Goal: Task Accomplishment & Management: Use online tool/utility

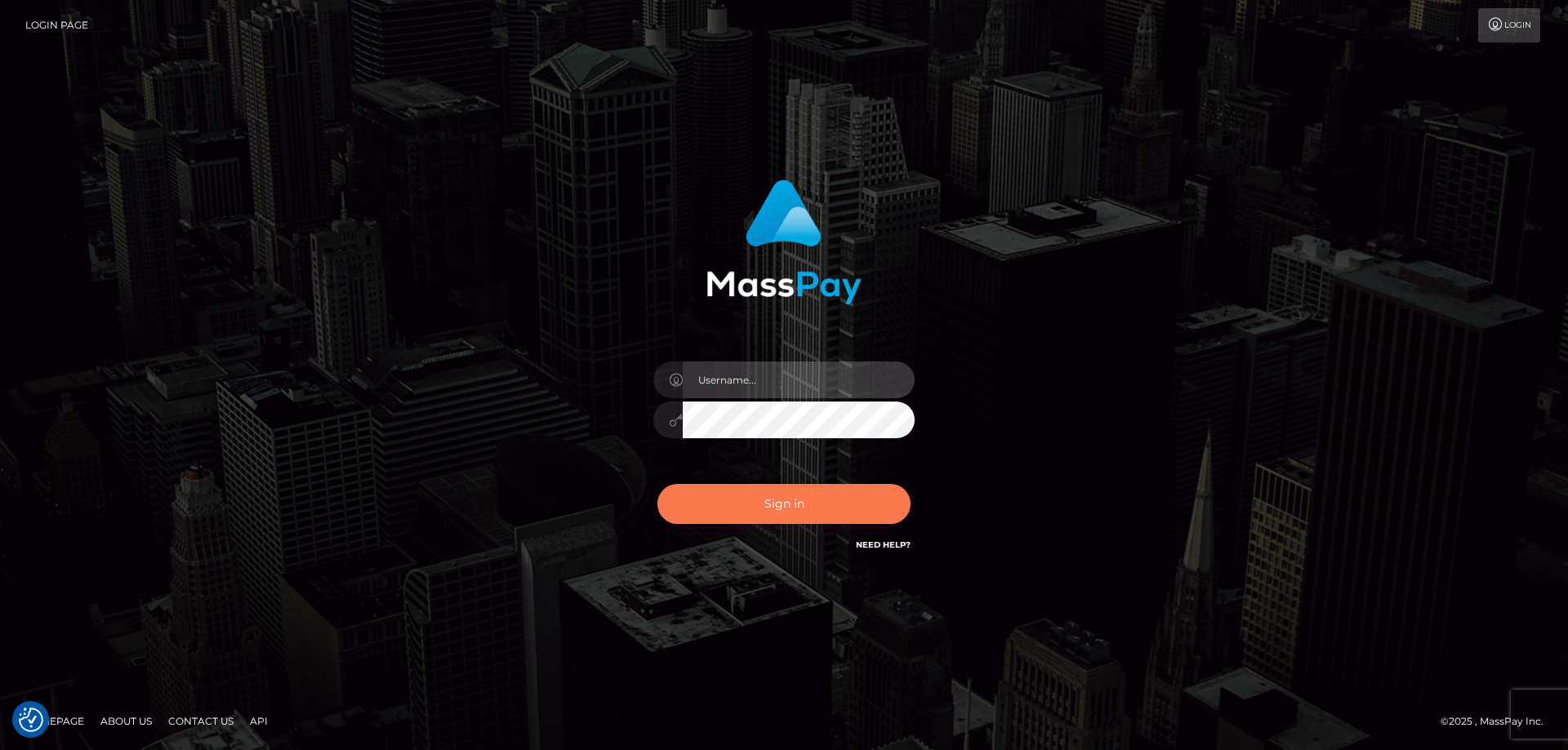
type input "[PERSON_NAME]"
click at [744, 504] on button "Sign in" at bounding box center [784, 504] width 254 height 40
type input "[PERSON_NAME]"
click at [744, 504] on button "Sign in" at bounding box center [784, 504] width 254 height 40
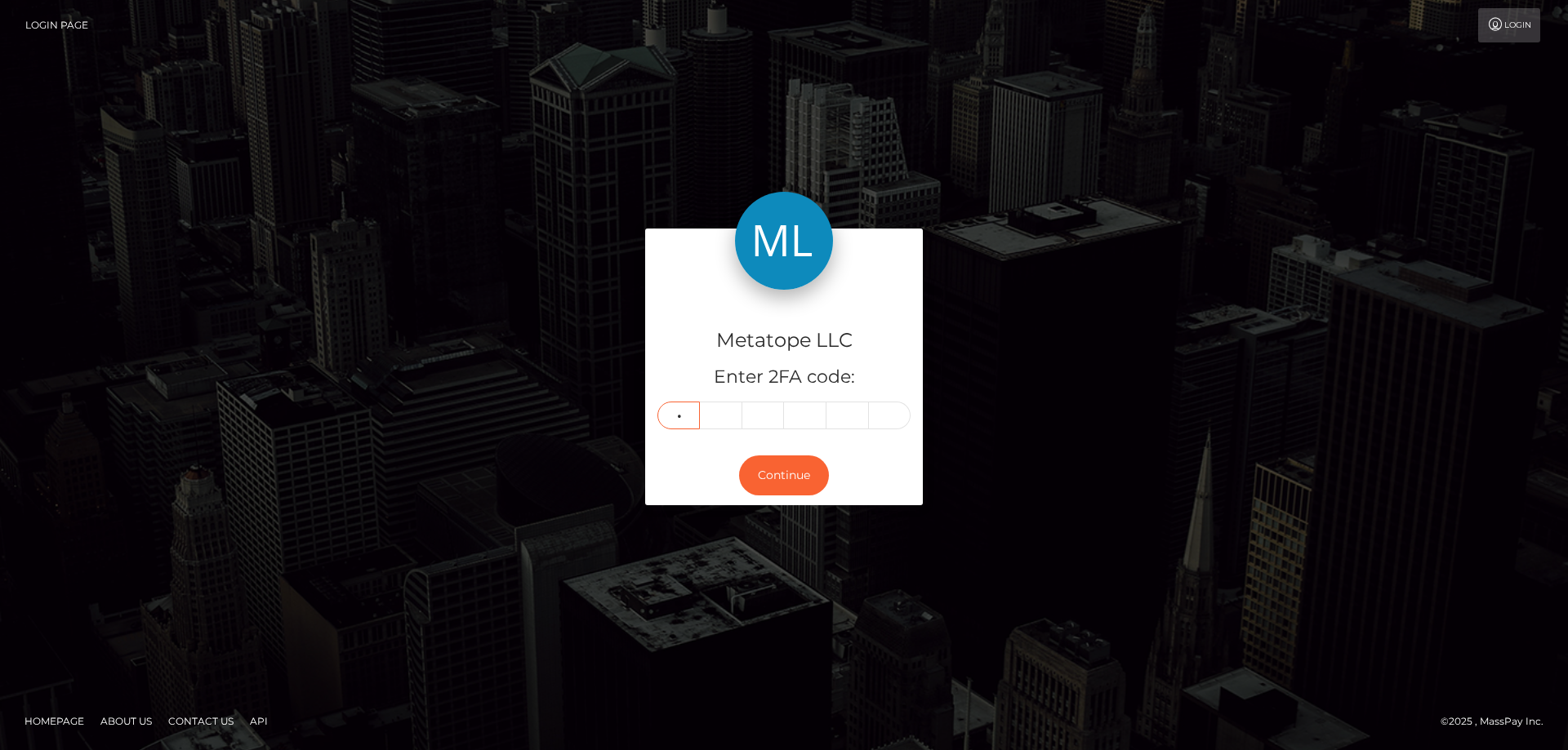
type input "2"
type input "8"
type input "4"
type input "9"
type input "8"
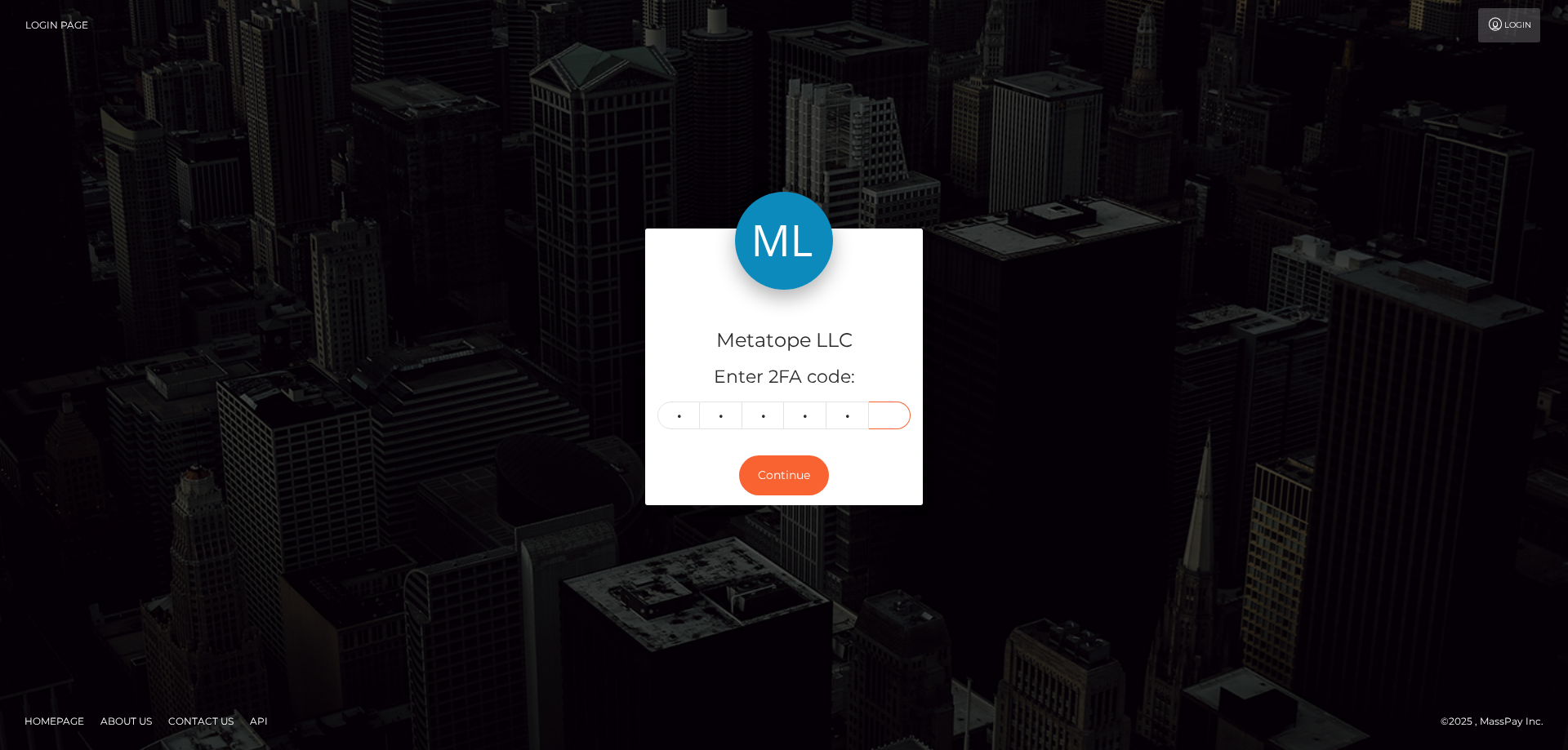
type input "2"
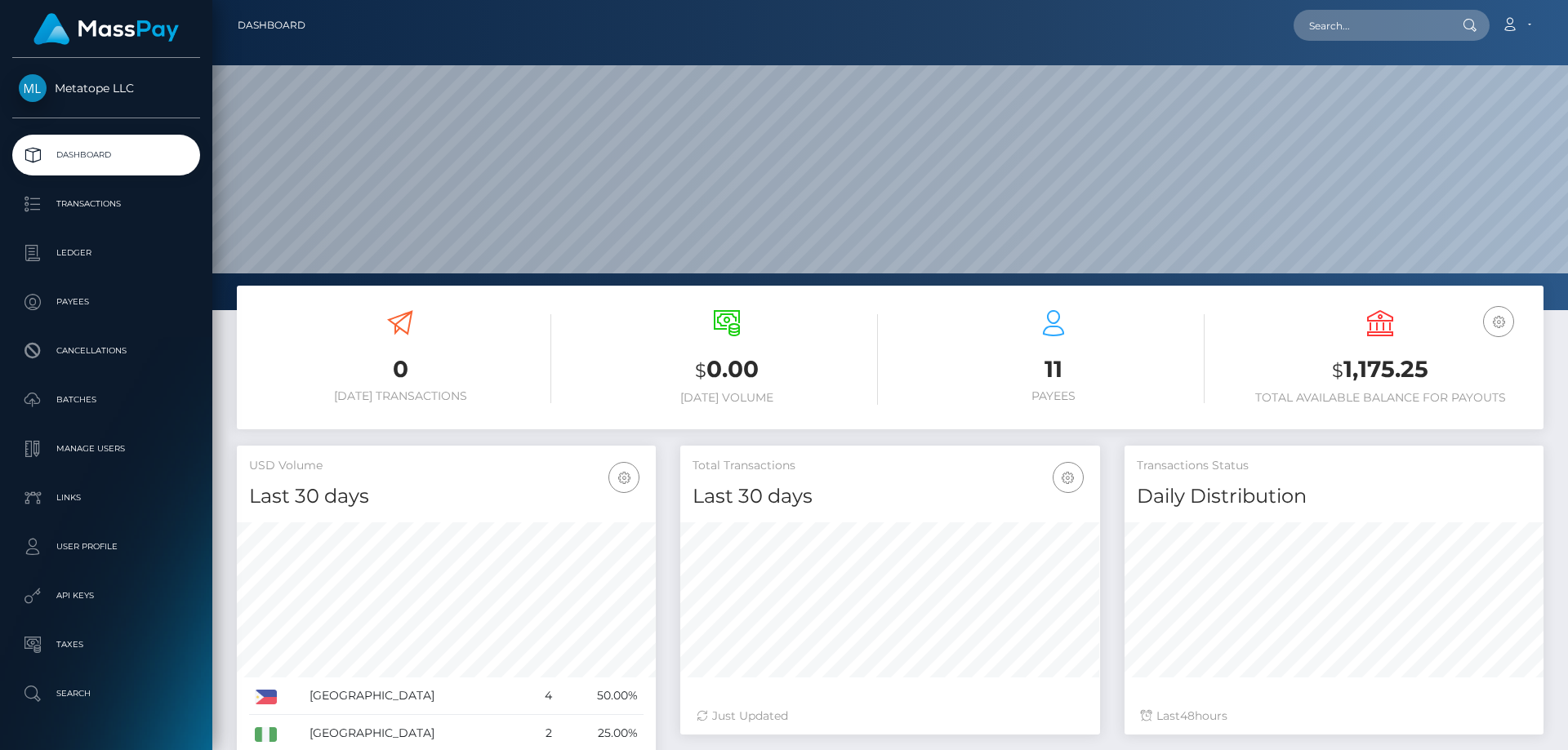
scroll to position [290, 420]
click at [70, 401] on p "Batches" at bounding box center [106, 401] width 175 height 25
